Goal: Task Accomplishment & Management: Manage account settings

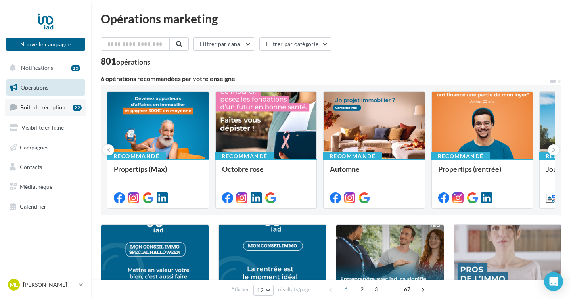
click at [61, 108] on span "Boîte de réception" at bounding box center [42, 107] width 45 height 7
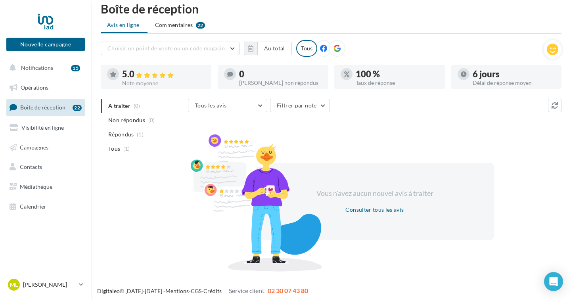
scroll to position [7, 0]
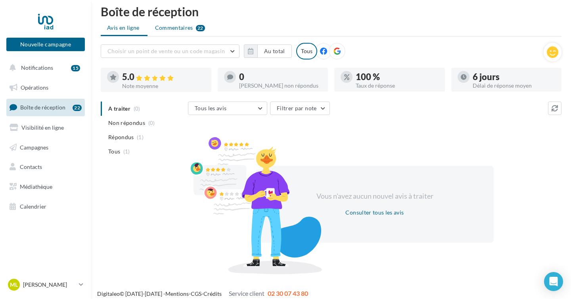
click at [184, 28] on span "Commentaires" at bounding box center [174, 28] width 38 height 8
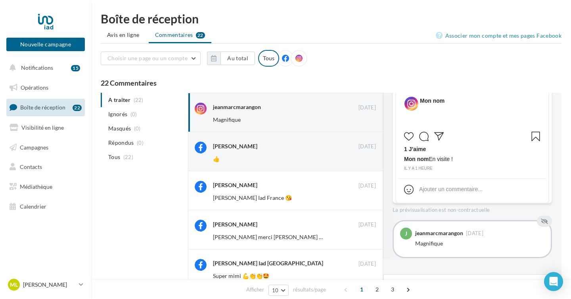
scroll to position [12, 0]
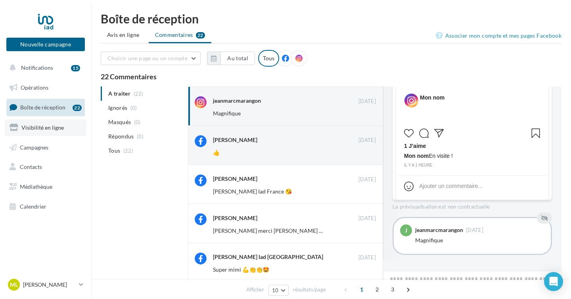
click at [51, 127] on span "Visibilité en ligne" at bounding box center [42, 127] width 42 height 7
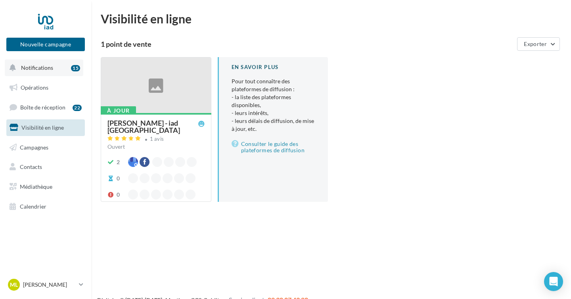
click at [42, 71] on button "Notifications 15" at bounding box center [44, 68] width 79 height 17
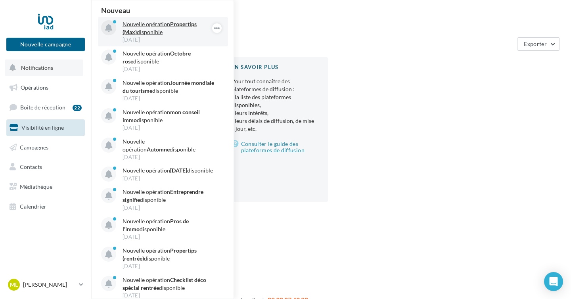
click at [152, 25] on p "Nouvelle opération Propertips (Max) disponible" at bounding box center [169, 28] width 92 height 16
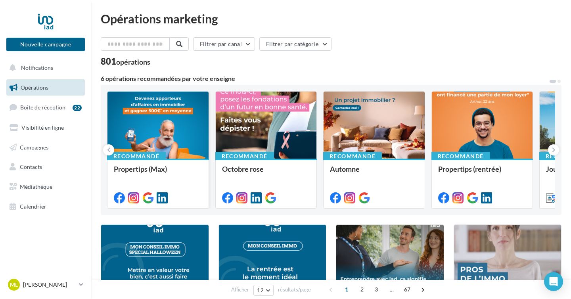
click at [159, 140] on div at bounding box center [158, 126] width 101 height 68
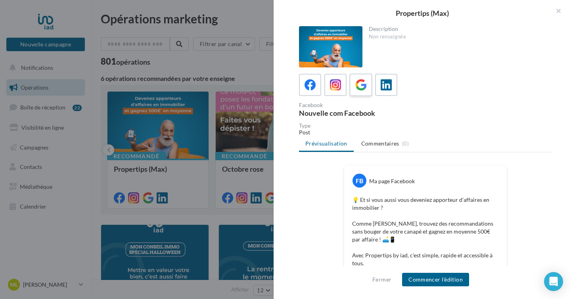
click at [362, 89] on icon at bounding box center [361, 85] width 12 height 12
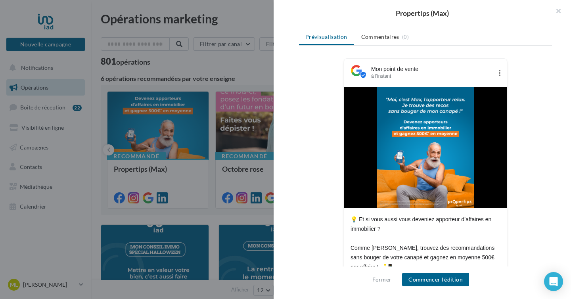
scroll to position [154, 0]
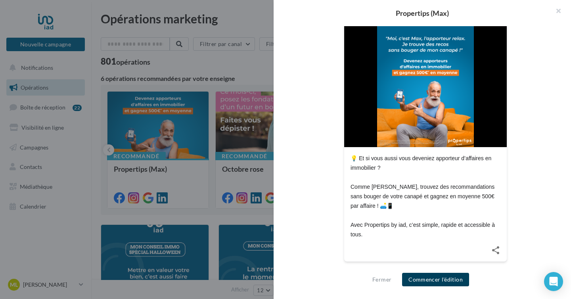
click at [428, 281] on button "Commencer l'édition" at bounding box center [435, 279] width 67 height 13
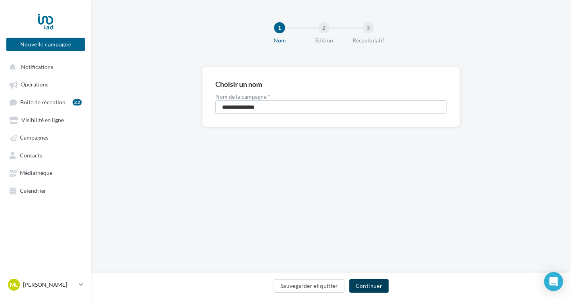
click at [372, 286] on button "Continuer" at bounding box center [369, 285] width 39 height 13
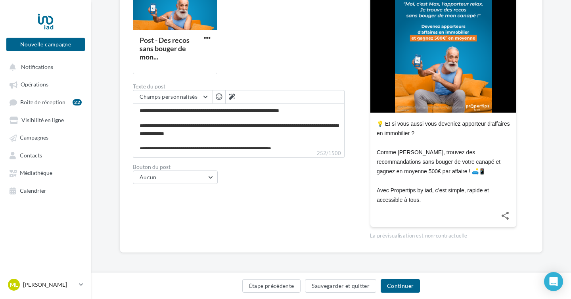
scroll to position [7, 0]
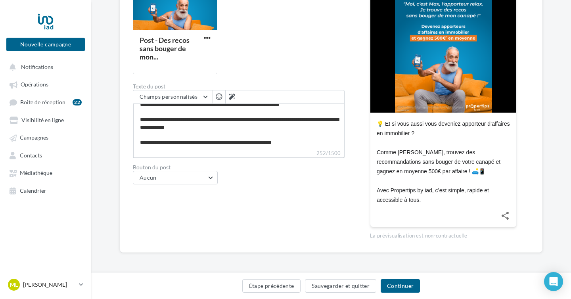
click at [295, 143] on textarea "**********" at bounding box center [239, 127] width 212 height 46
type textarea "**********"
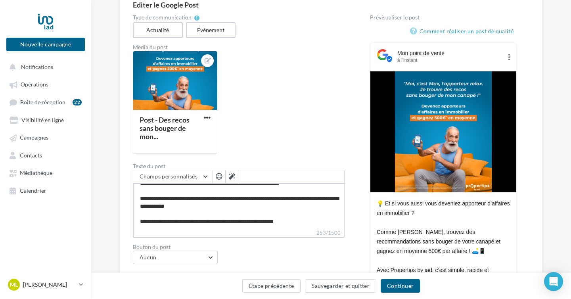
scroll to position [77, 0]
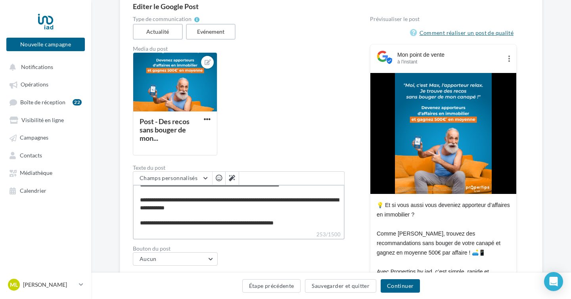
type textarea "**********"
click at [464, 33] on link "Comment réaliser un post de qualité" at bounding box center [463, 33] width 107 height 10
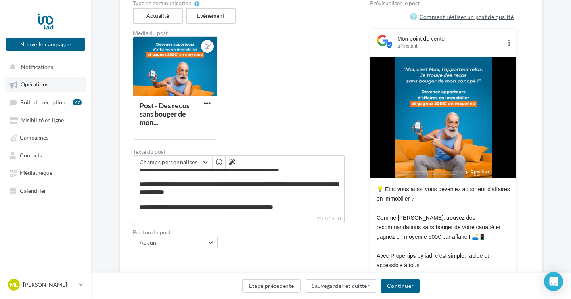
scroll to position [158, 0]
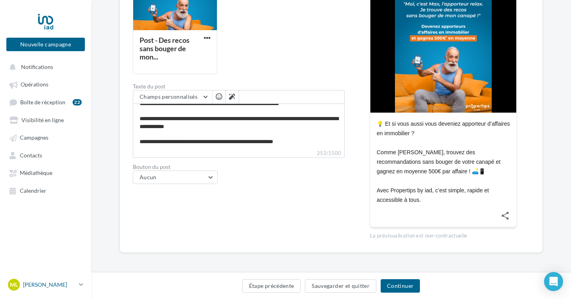
click at [42, 283] on p "[PERSON_NAME]" at bounding box center [49, 285] width 53 height 8
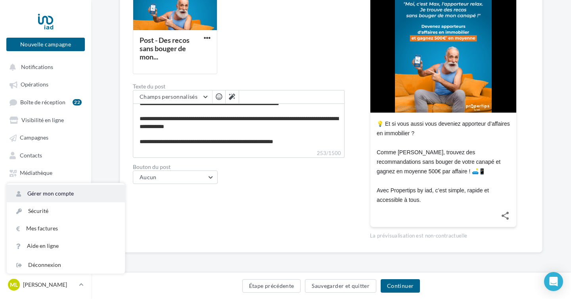
click at [55, 194] on link "Gérer mon compte" at bounding box center [66, 193] width 118 height 17
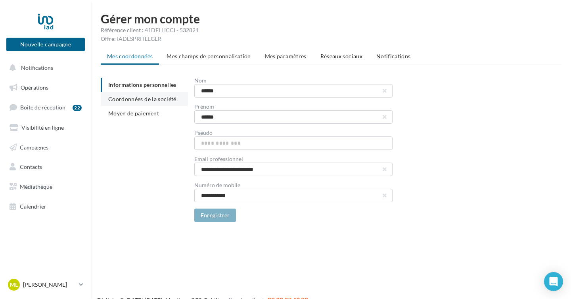
click at [156, 94] on li "Coordonnées de la société" at bounding box center [144, 99] width 87 height 14
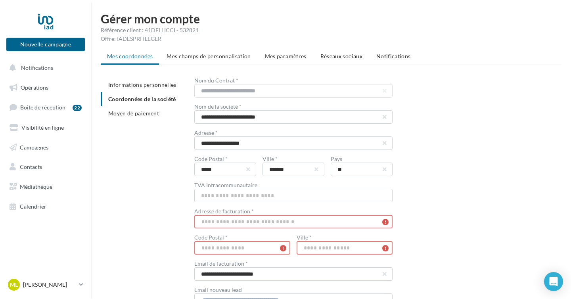
click at [217, 223] on input "text" at bounding box center [293, 221] width 198 height 13
click at [217, 194] on input "text" at bounding box center [293, 195] width 198 height 13
type input "**********"
click at [216, 223] on input "text" at bounding box center [293, 221] width 198 height 13
type input "**********"
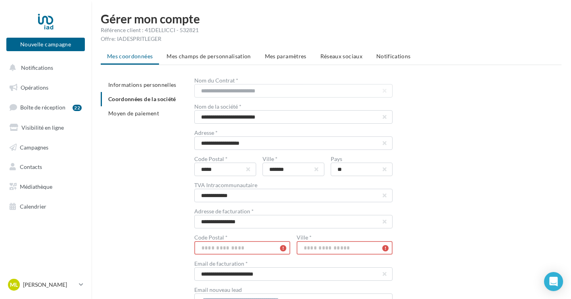
click at [225, 252] on input "text" at bounding box center [242, 247] width 96 height 13
type input "*****"
type input "*******"
type input "**********"
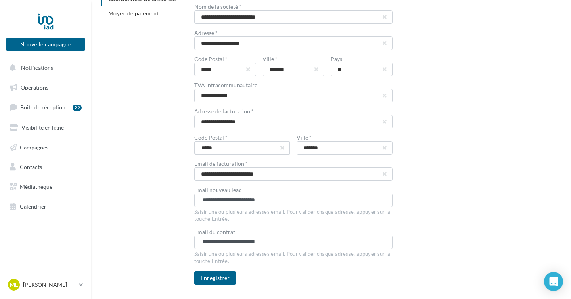
scroll to position [104, 0]
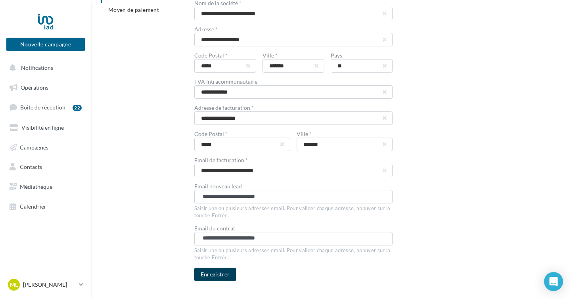
click at [221, 275] on button "Enregistrer" at bounding box center [215, 274] width 42 height 13
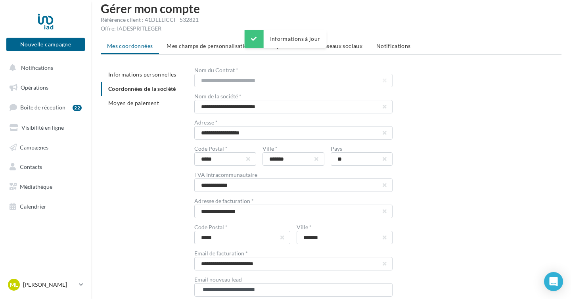
scroll to position [0, 0]
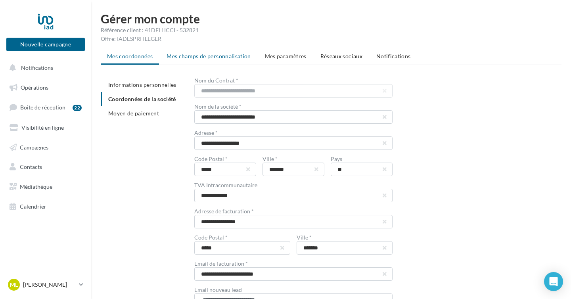
click at [205, 55] on span "Mes champs de personnalisation" at bounding box center [209, 56] width 85 height 7
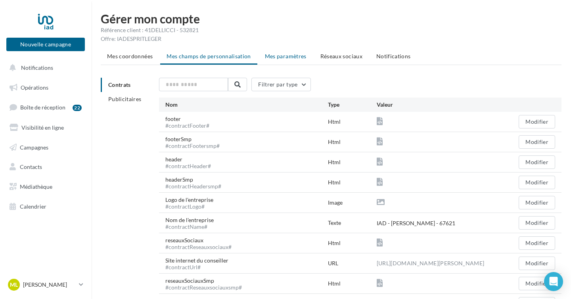
click at [285, 58] on span "Mes paramètres" at bounding box center [286, 56] width 42 height 7
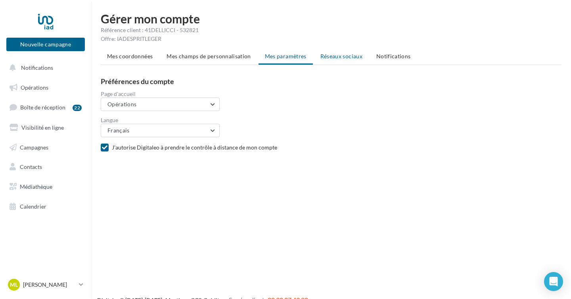
click at [333, 58] on span "Réseaux sociaux" at bounding box center [342, 56] width 42 height 7
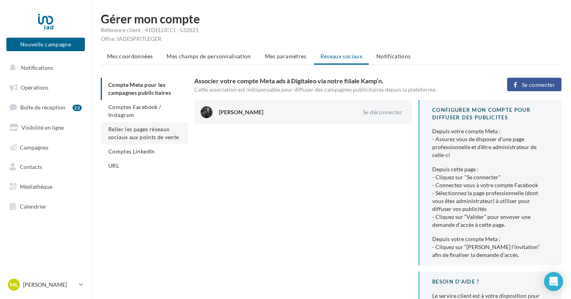
click at [146, 134] on span "Relier les pages réseaux sociaux aux points de vente" at bounding box center [143, 133] width 71 height 15
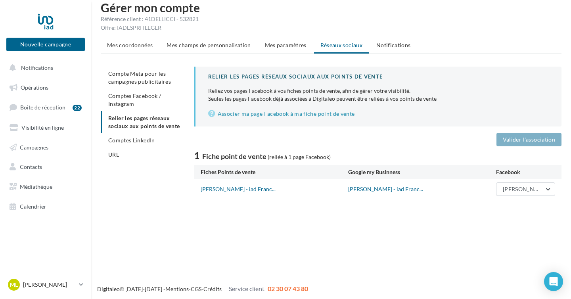
scroll to position [13, 0]
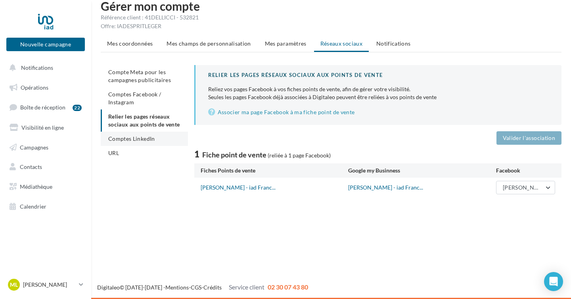
click at [146, 142] on span "Comptes LinkedIn" at bounding box center [131, 138] width 47 height 7
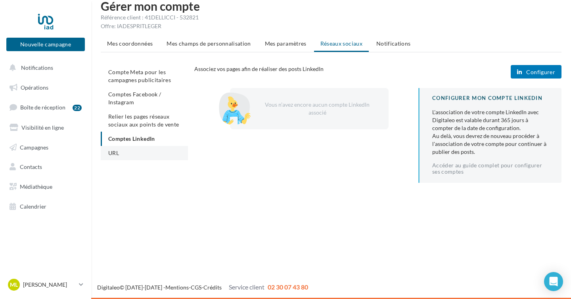
click at [123, 156] on li "URL" at bounding box center [144, 153] width 87 height 14
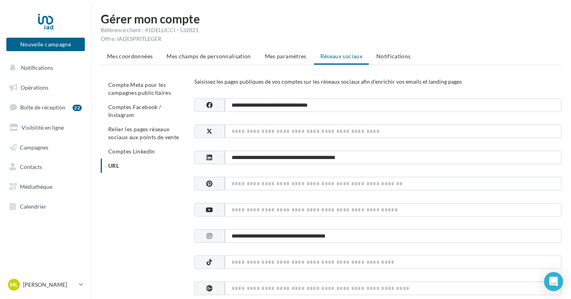
click at [387, 54] on span "Notifications" at bounding box center [393, 56] width 35 height 7
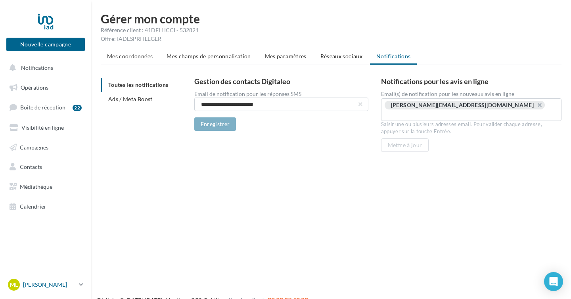
click at [40, 283] on p "[PERSON_NAME]" at bounding box center [49, 285] width 53 height 8
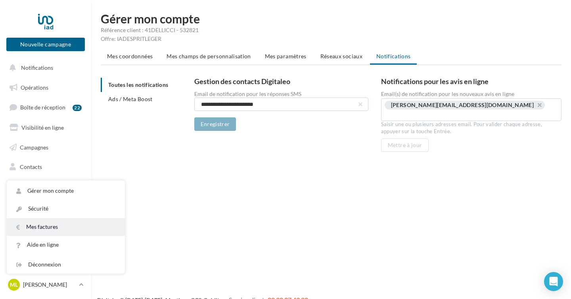
click at [42, 227] on link "Mes factures" at bounding box center [66, 227] width 118 height 18
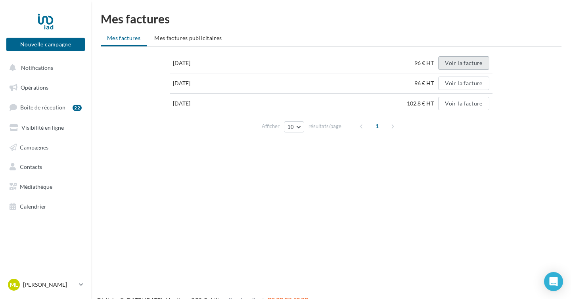
click at [465, 61] on button "Voir la facture" at bounding box center [463, 62] width 51 height 13
